Goal: Task Accomplishment & Management: Use online tool/utility

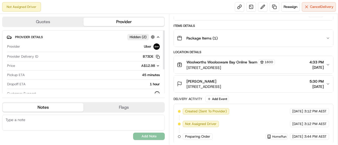
scroll to position [26, 0]
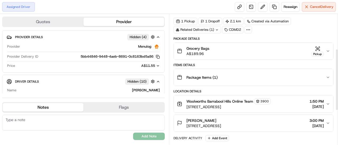
scroll to position [14, 0]
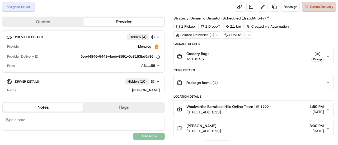
click at [314, 9] on button "Cancel Delivery" at bounding box center [319, 7] width 34 height 10
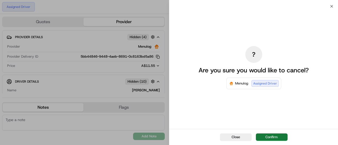
click at [272, 138] on button "Confirm" at bounding box center [272, 137] width 32 height 7
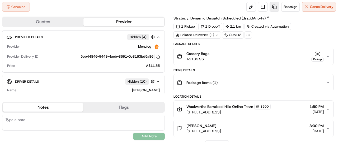
click at [272, 4] on link at bounding box center [274, 7] width 10 height 10
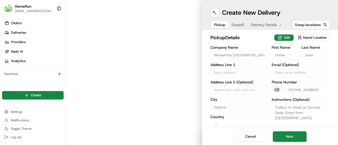
type input "[STREET_ADDRESS]"
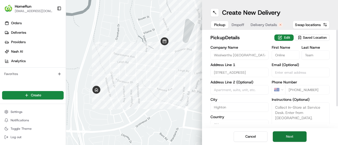
click at [286, 135] on button "Next" at bounding box center [290, 137] width 34 height 11
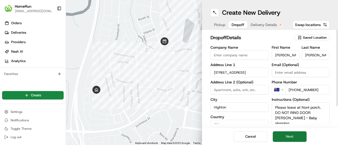
click at [286, 135] on button "Next" at bounding box center [290, 137] width 34 height 11
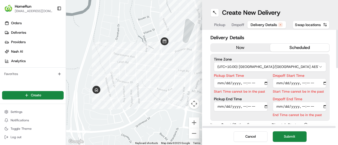
click at [239, 48] on button "now" at bounding box center [240, 48] width 59 height 8
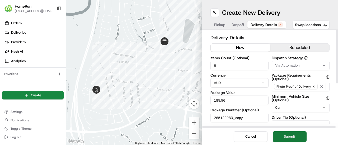
click at [283, 136] on button "Submit" at bounding box center [290, 137] width 34 height 11
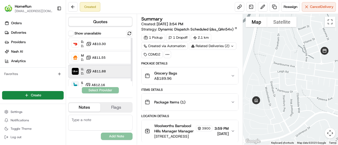
click at [113, 70] on div "Uber Dropoff ETA 33 minutes A$11.88" at bounding box center [100, 71] width 64 height 13
click at [103, 89] on button "Assign Provider" at bounding box center [100, 90] width 37 height 6
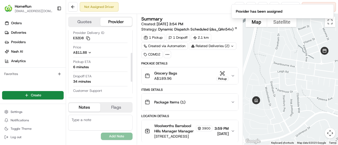
scroll to position [53, 0]
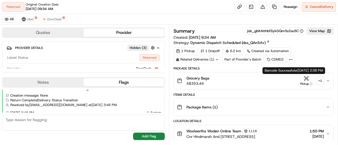
click at [321, 80] on div "+ 1" at bounding box center [319, 80] width 7 height 7
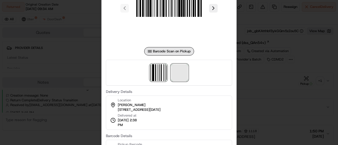
click at [180, 70] on span at bounding box center [179, 72] width 17 height 17
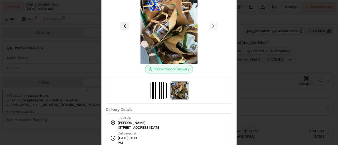
click at [254, 76] on div at bounding box center [169, 72] width 338 height 145
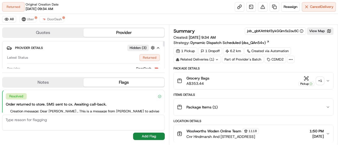
scroll to position [81, 0]
